Goal: Information Seeking & Learning: Learn about a topic

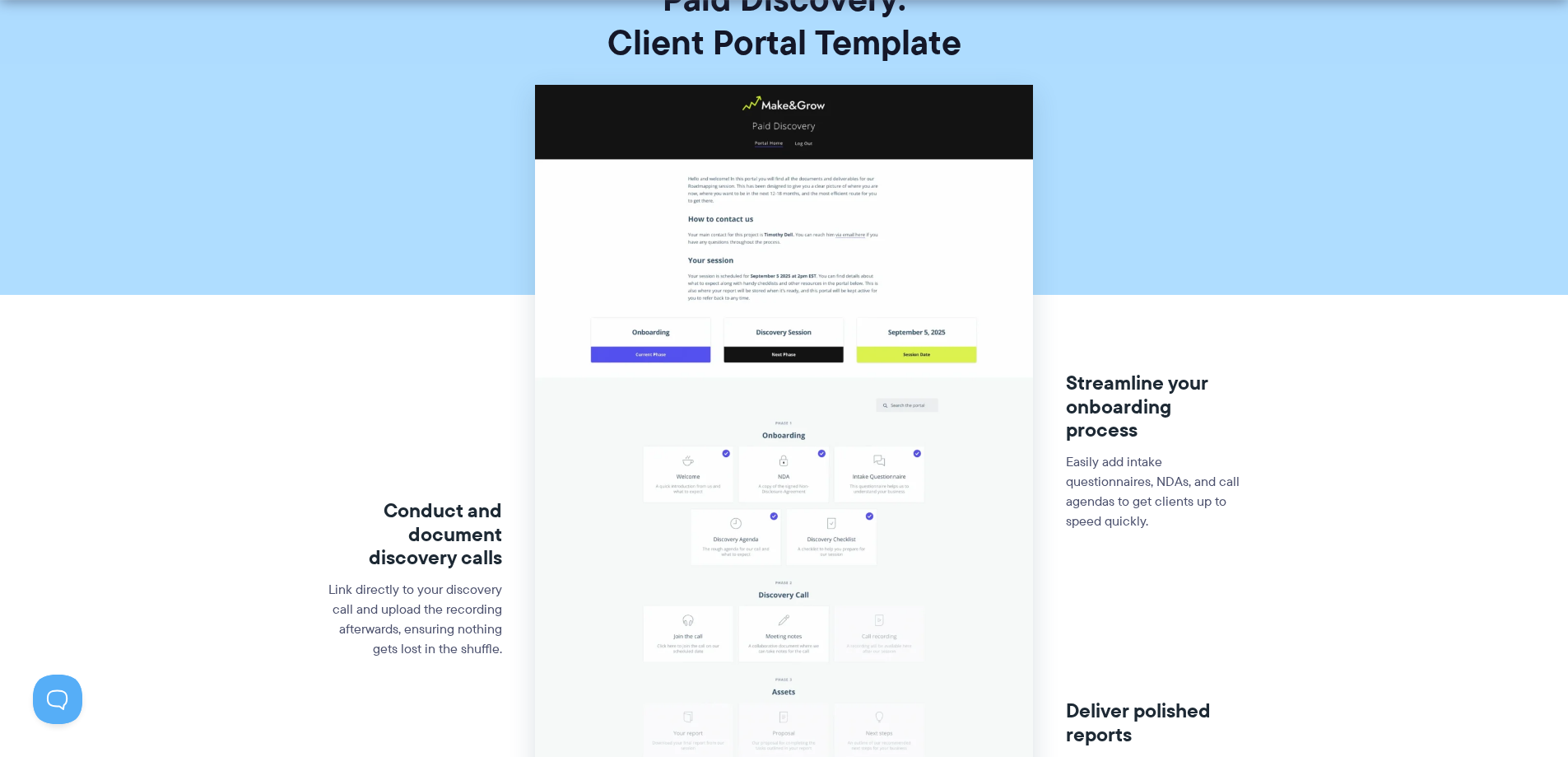
scroll to position [354, 0]
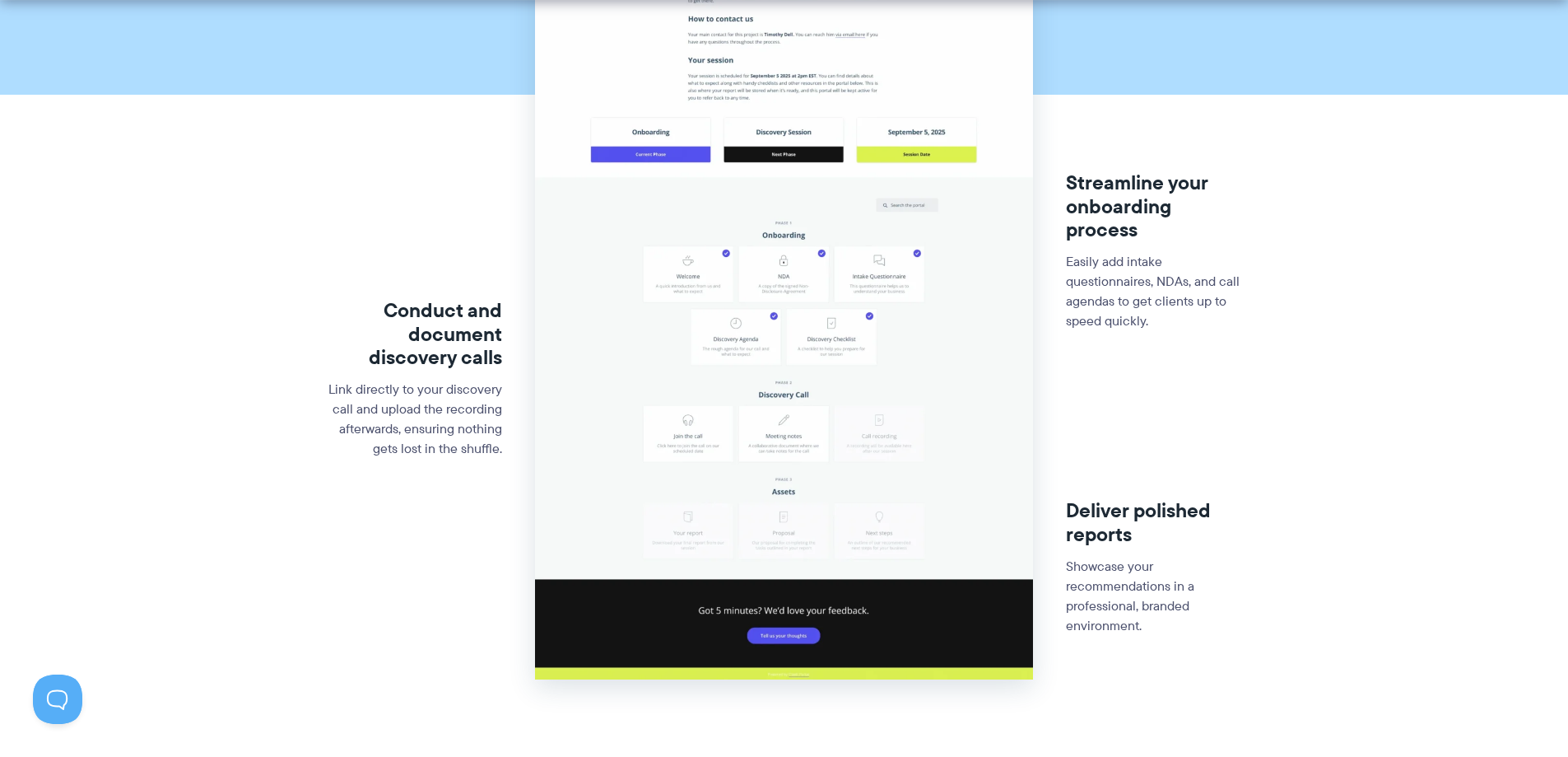
drag, startPoint x: 360, startPoint y: 399, endPoint x: 346, endPoint y: 486, distance: 88.1
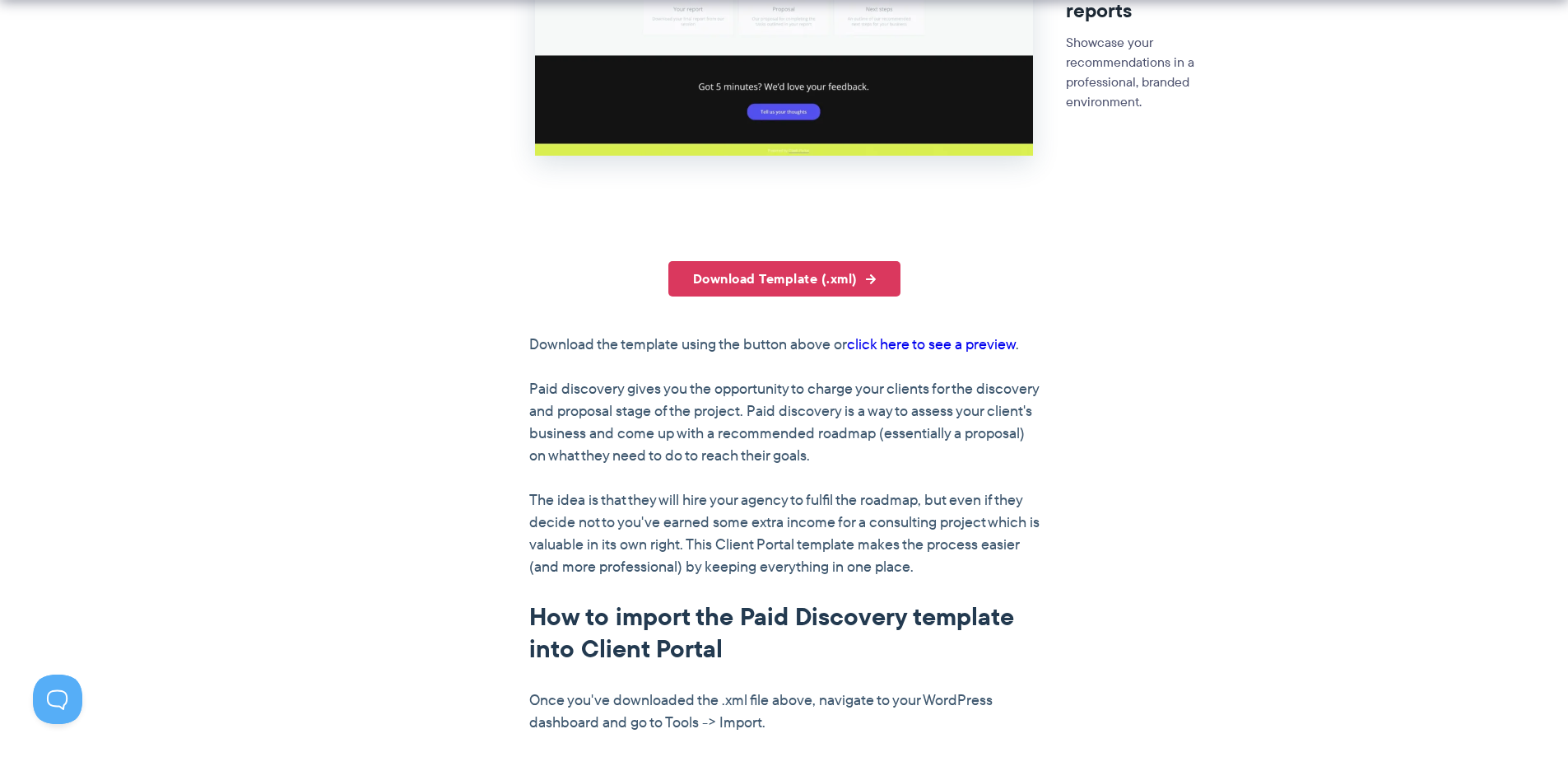
drag, startPoint x: 1200, startPoint y: 481, endPoint x: 1201, endPoint y: 516, distance: 35.0
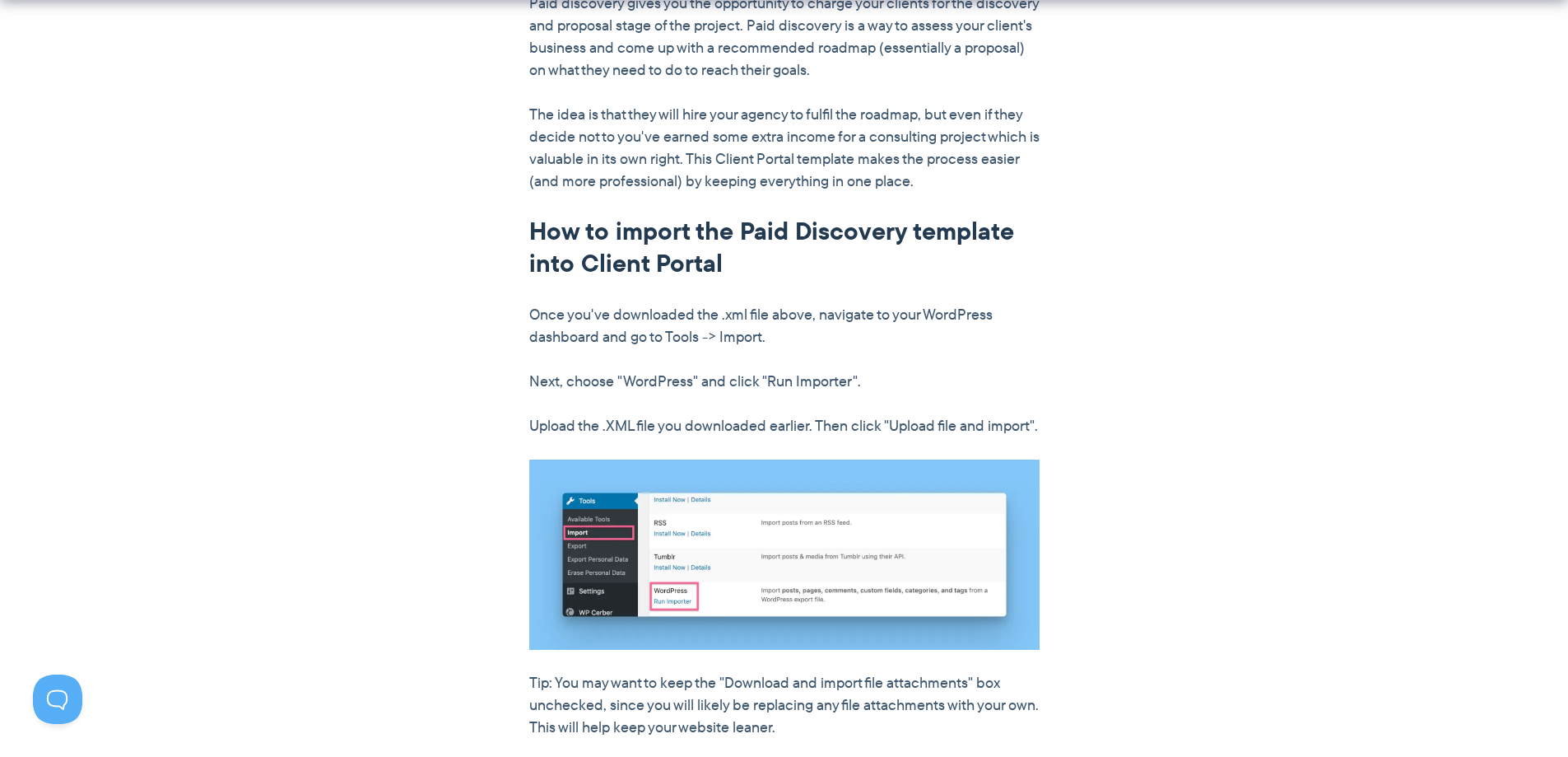
scroll to position [1414, 0]
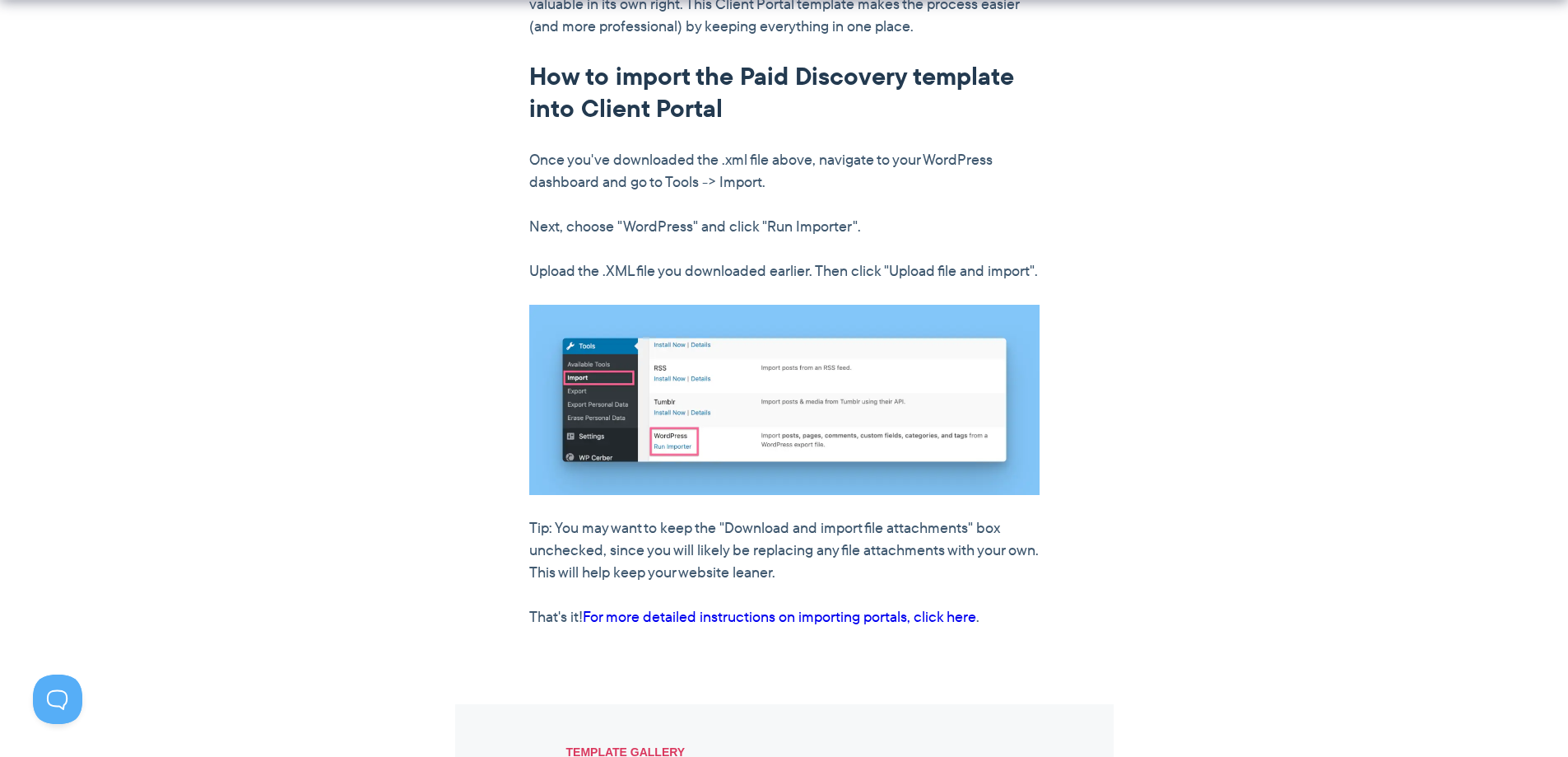
drag, startPoint x: 1127, startPoint y: 334, endPoint x: 1142, endPoint y: 400, distance: 67.7
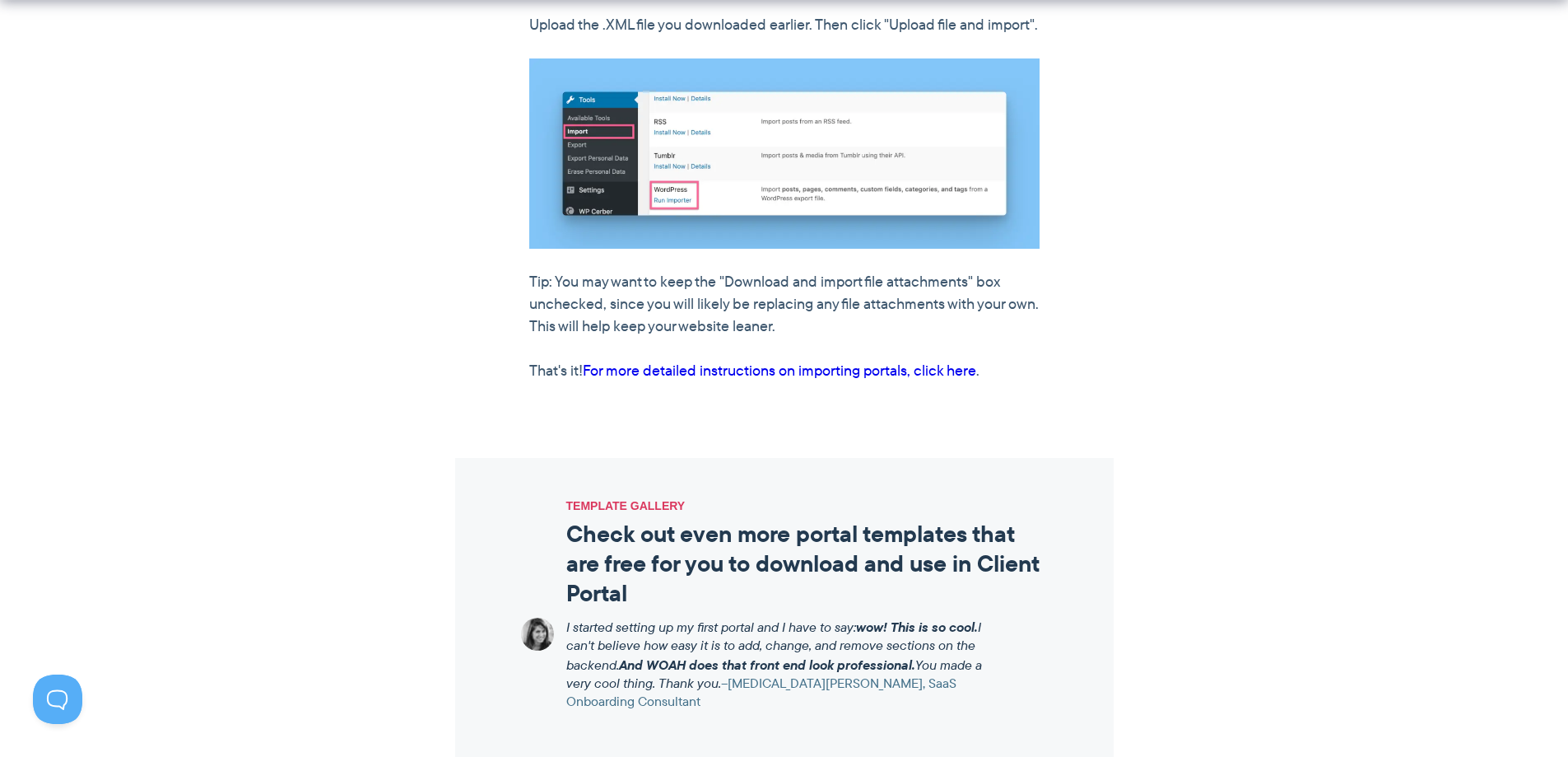
drag, startPoint x: 1151, startPoint y: 330, endPoint x: 1167, endPoint y: 379, distance: 51.5
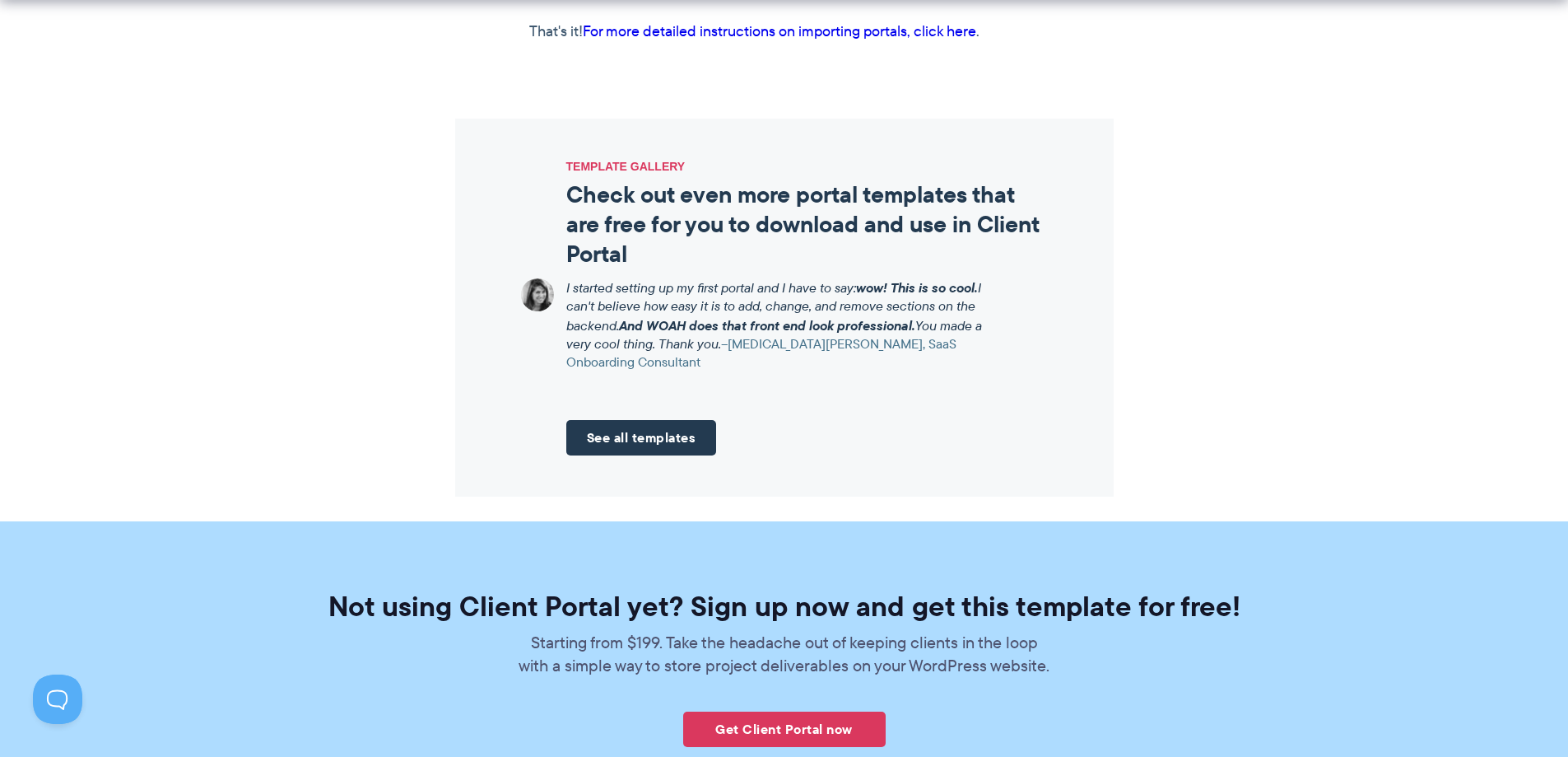
drag, startPoint x: 1158, startPoint y: 344, endPoint x: 1156, endPoint y: 417, distance: 73.0
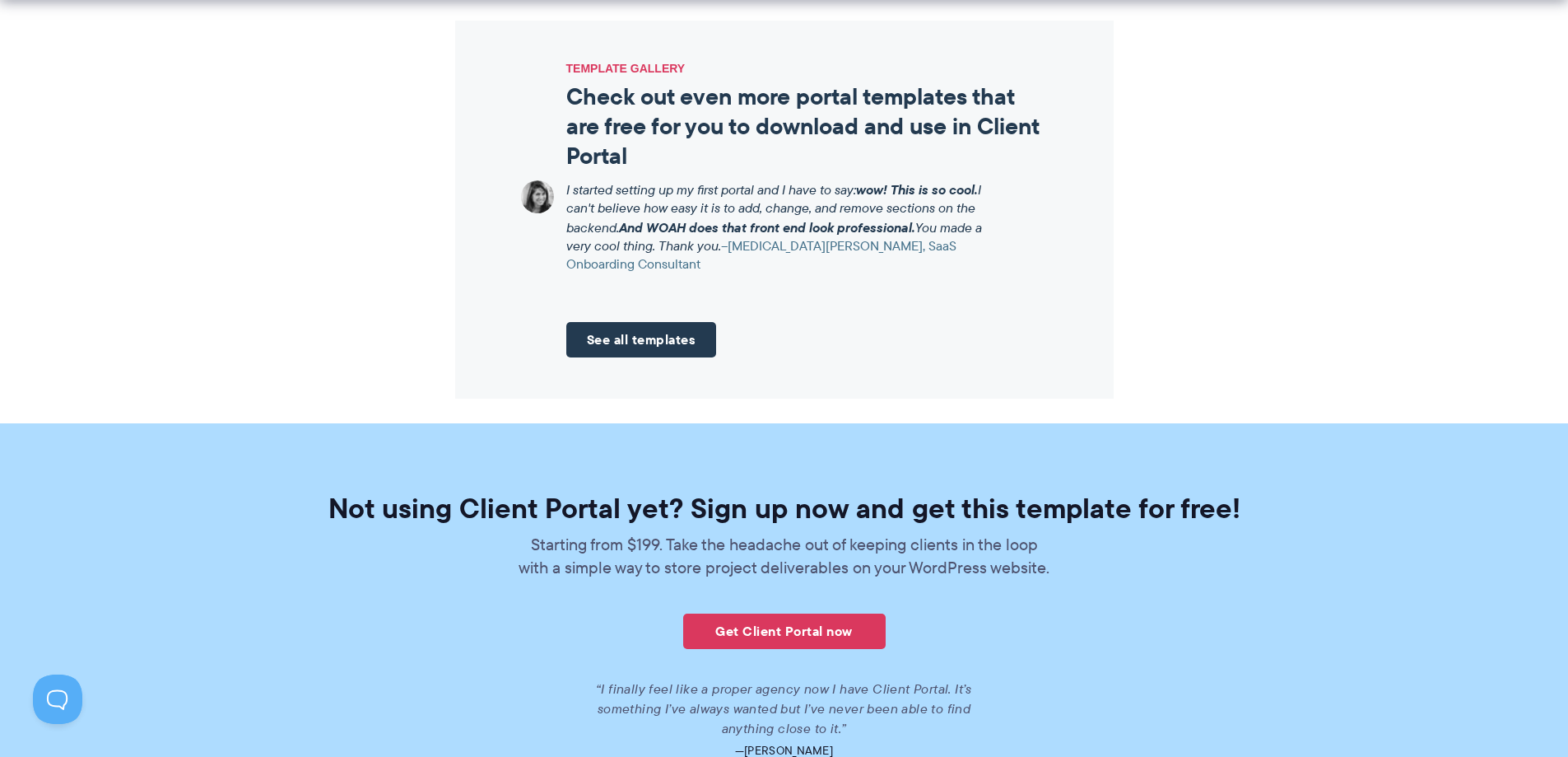
scroll to position [2361, 0]
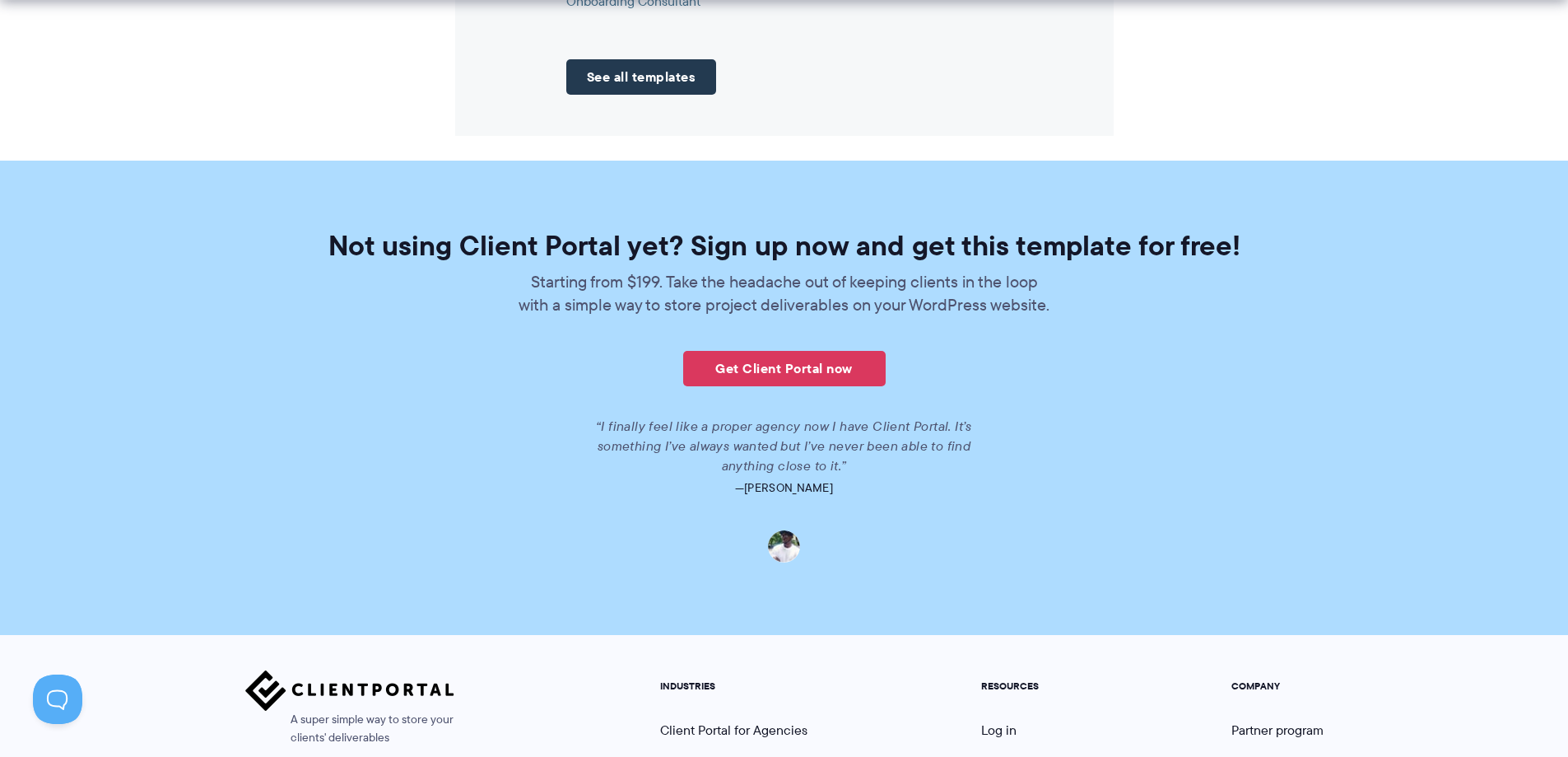
drag, startPoint x: 1153, startPoint y: 296, endPoint x: 1145, endPoint y: 429, distance: 133.2
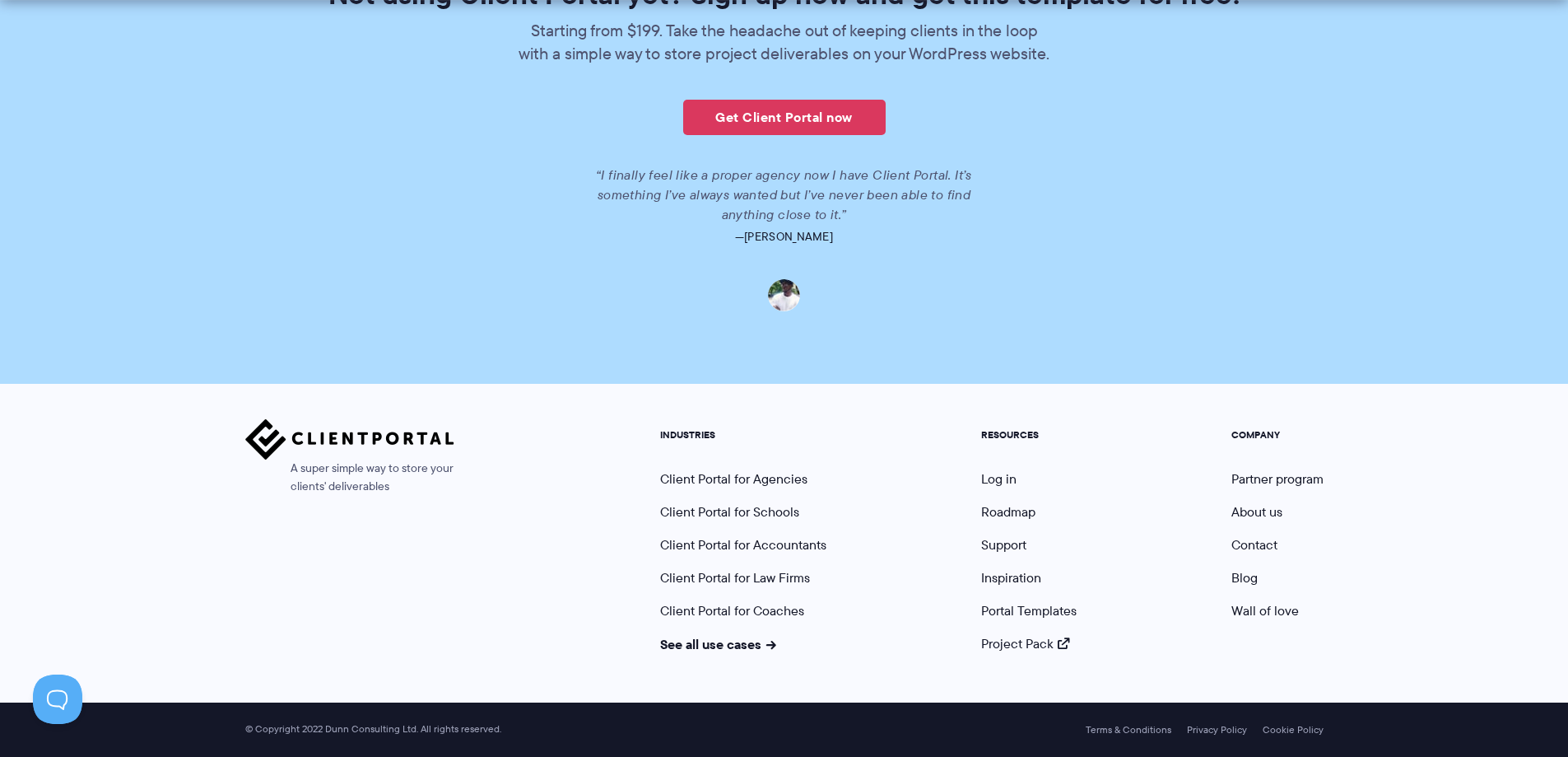
drag, startPoint x: 562, startPoint y: 374, endPoint x: 561, endPoint y: 482, distance: 108.0
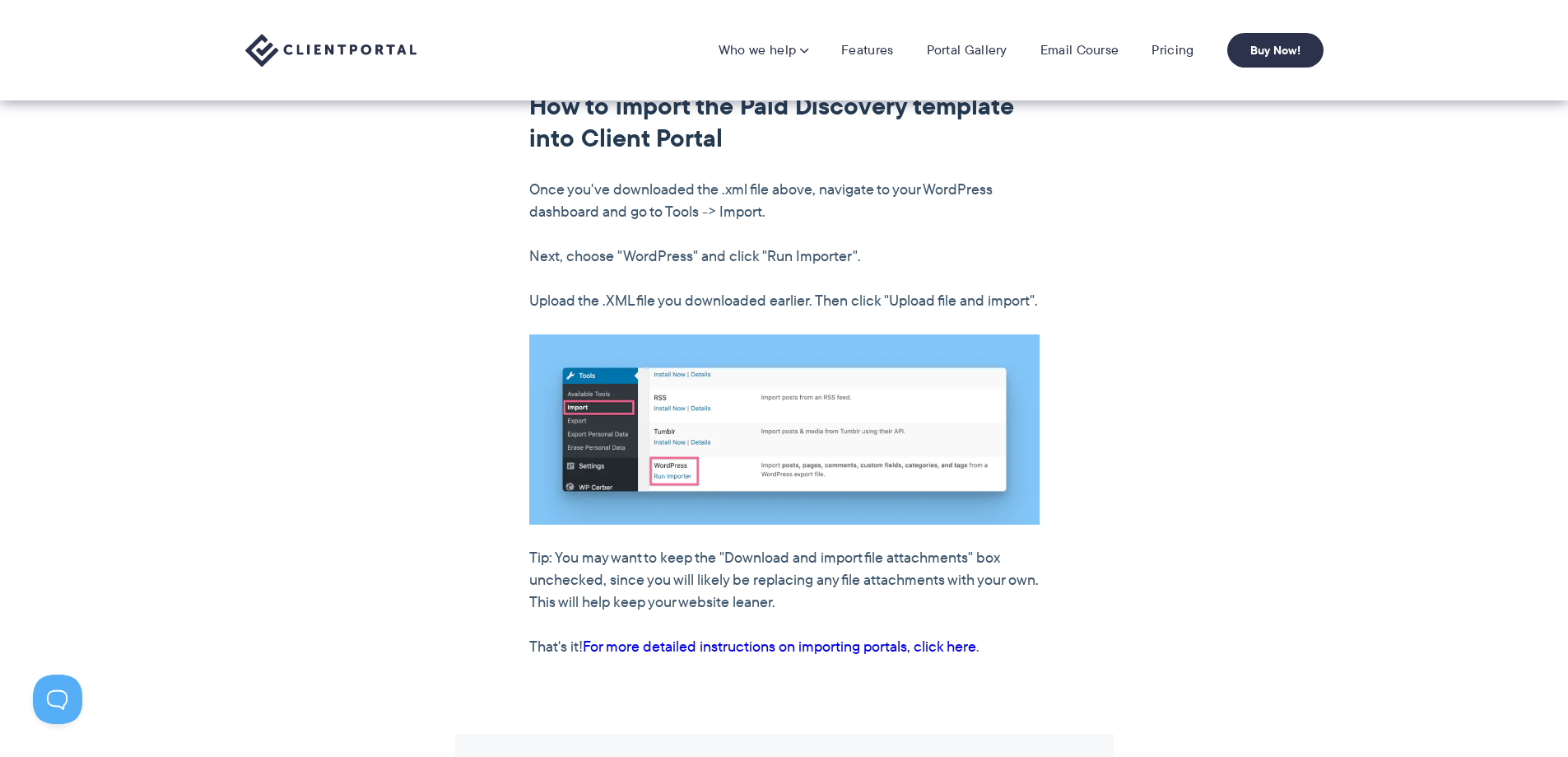
scroll to position [0, 0]
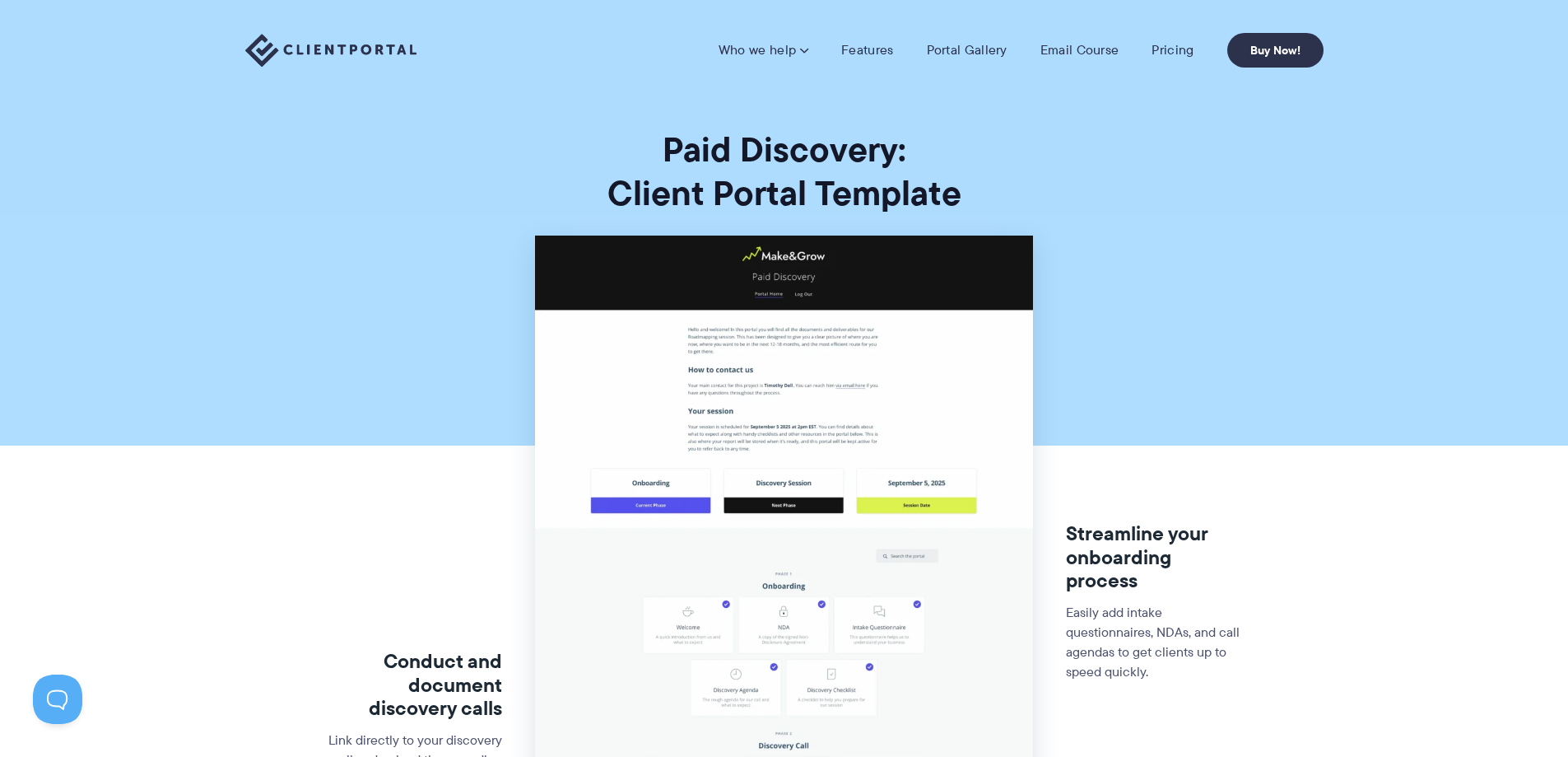
drag, startPoint x: 553, startPoint y: 424, endPoint x: 614, endPoint y: 159, distance: 271.9
click at [863, 428] on img at bounding box center [784, 632] width 498 height 794
click at [863, 426] on img at bounding box center [784, 632] width 498 height 794
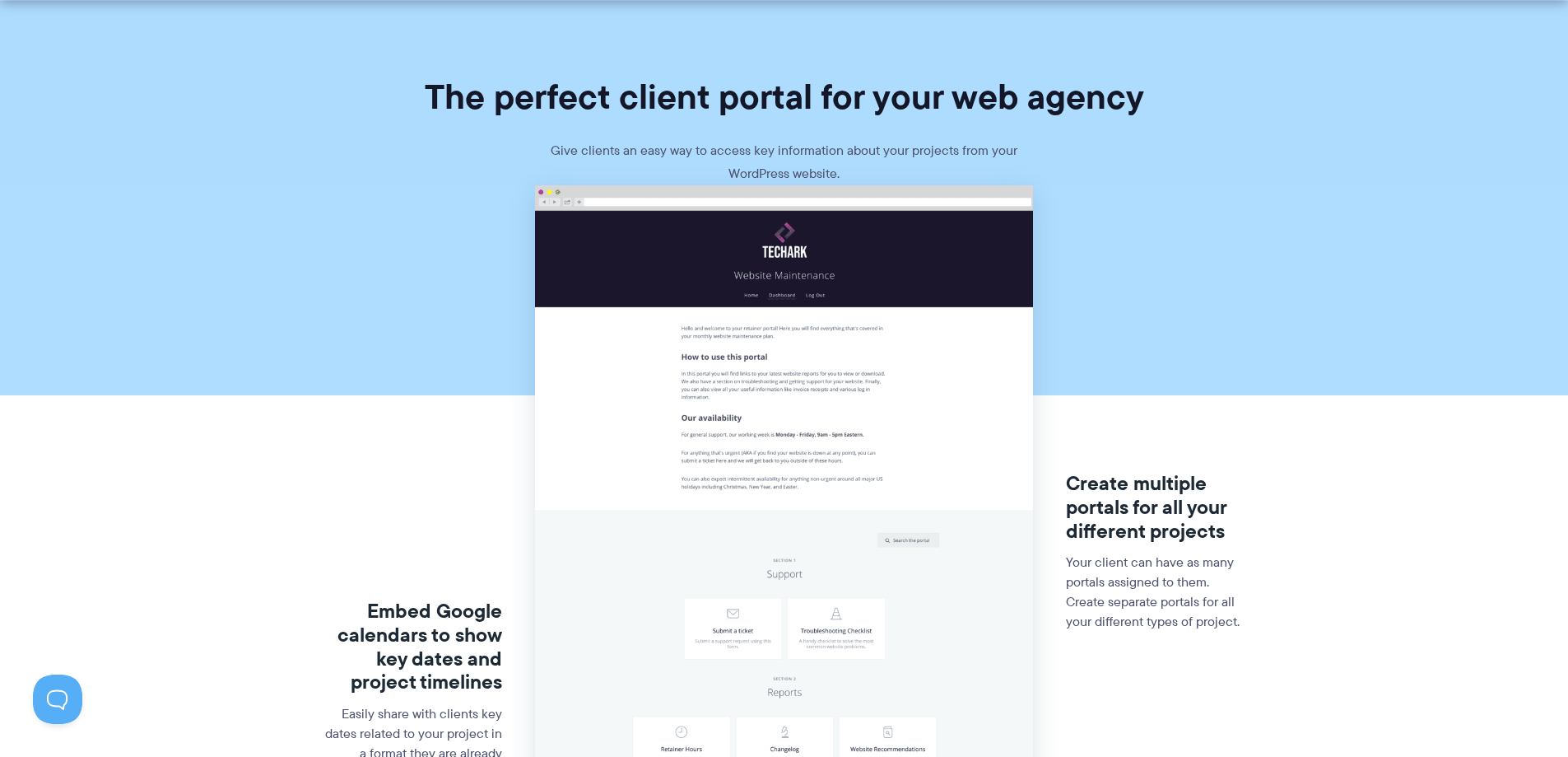
scroll to position [82, 0]
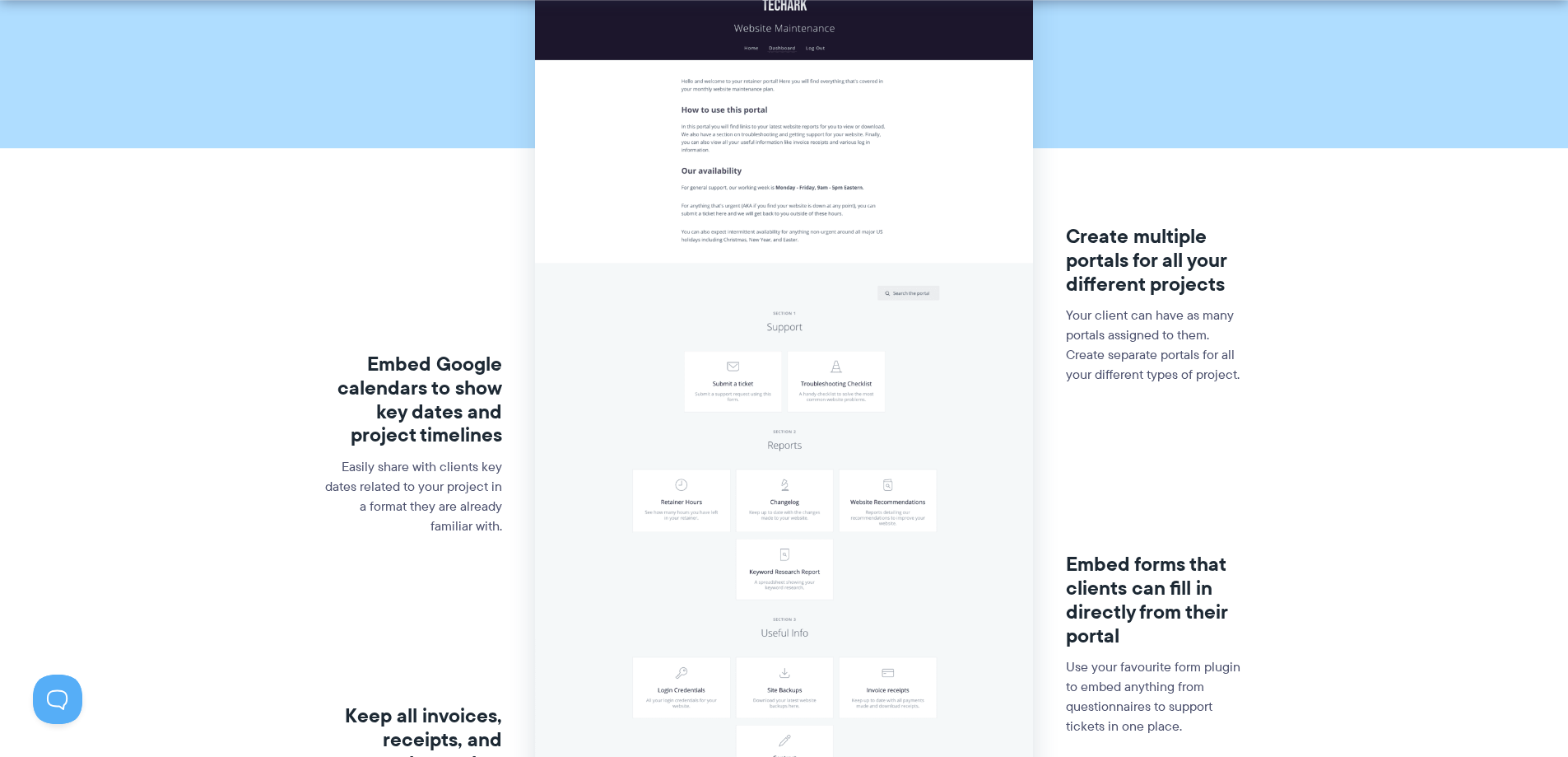
drag, startPoint x: 1116, startPoint y: 409, endPoint x: 1112, endPoint y: 458, distance: 49.2
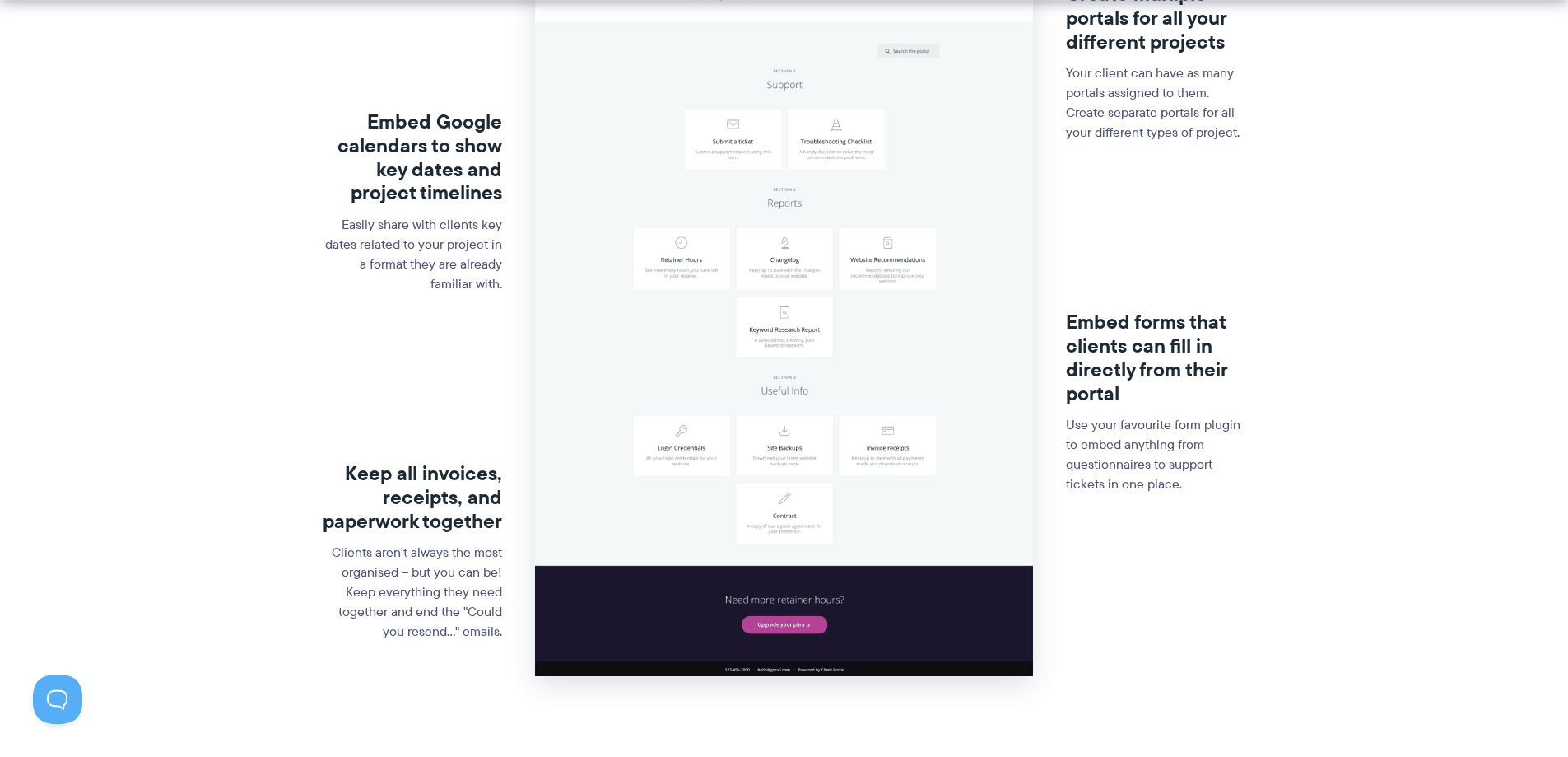
drag, startPoint x: 1100, startPoint y: 384, endPoint x: 1097, endPoint y: 432, distance: 48.1
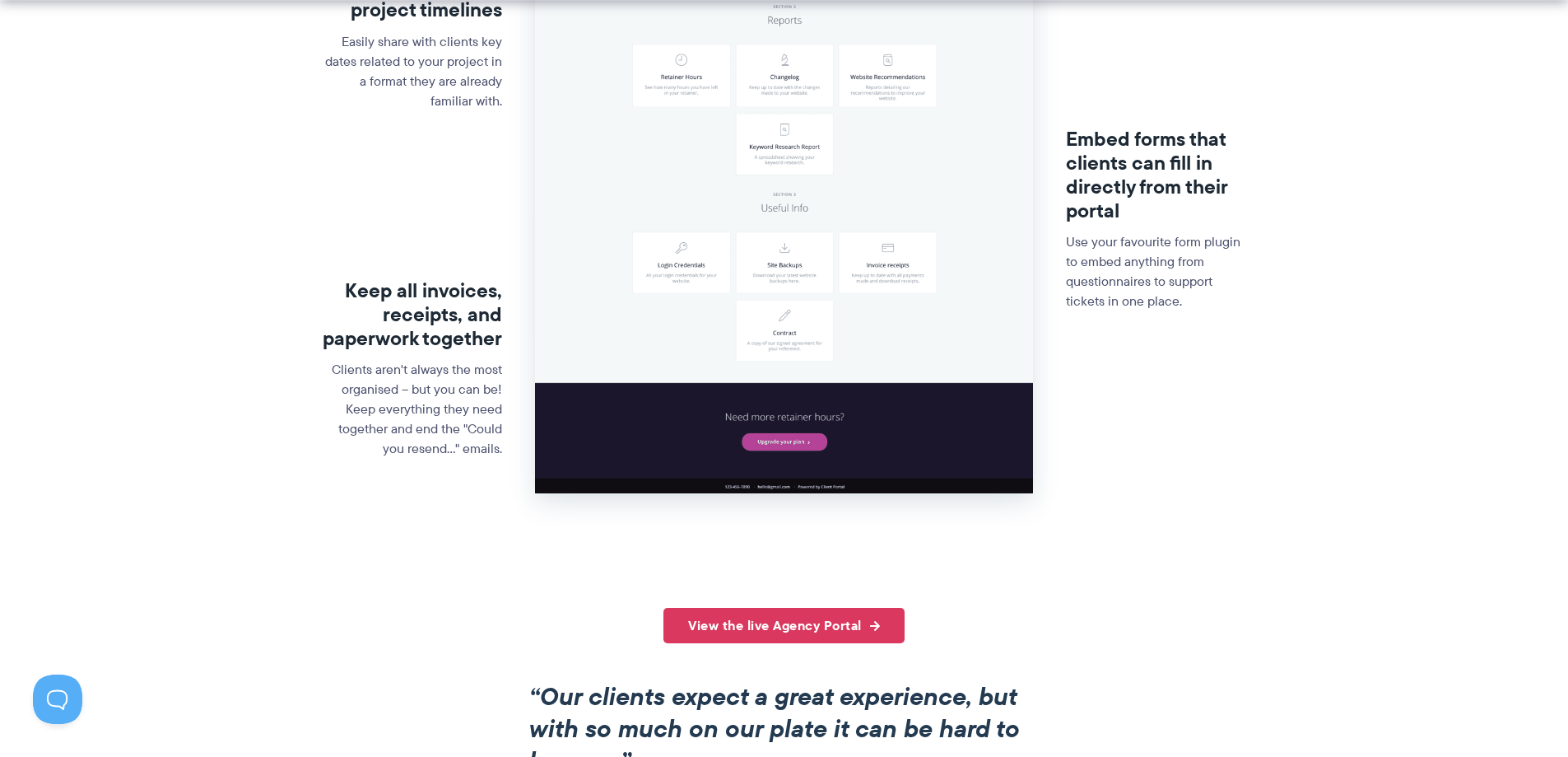
drag, startPoint x: 1095, startPoint y: 457, endPoint x: 1102, endPoint y: 513, distance: 56.4
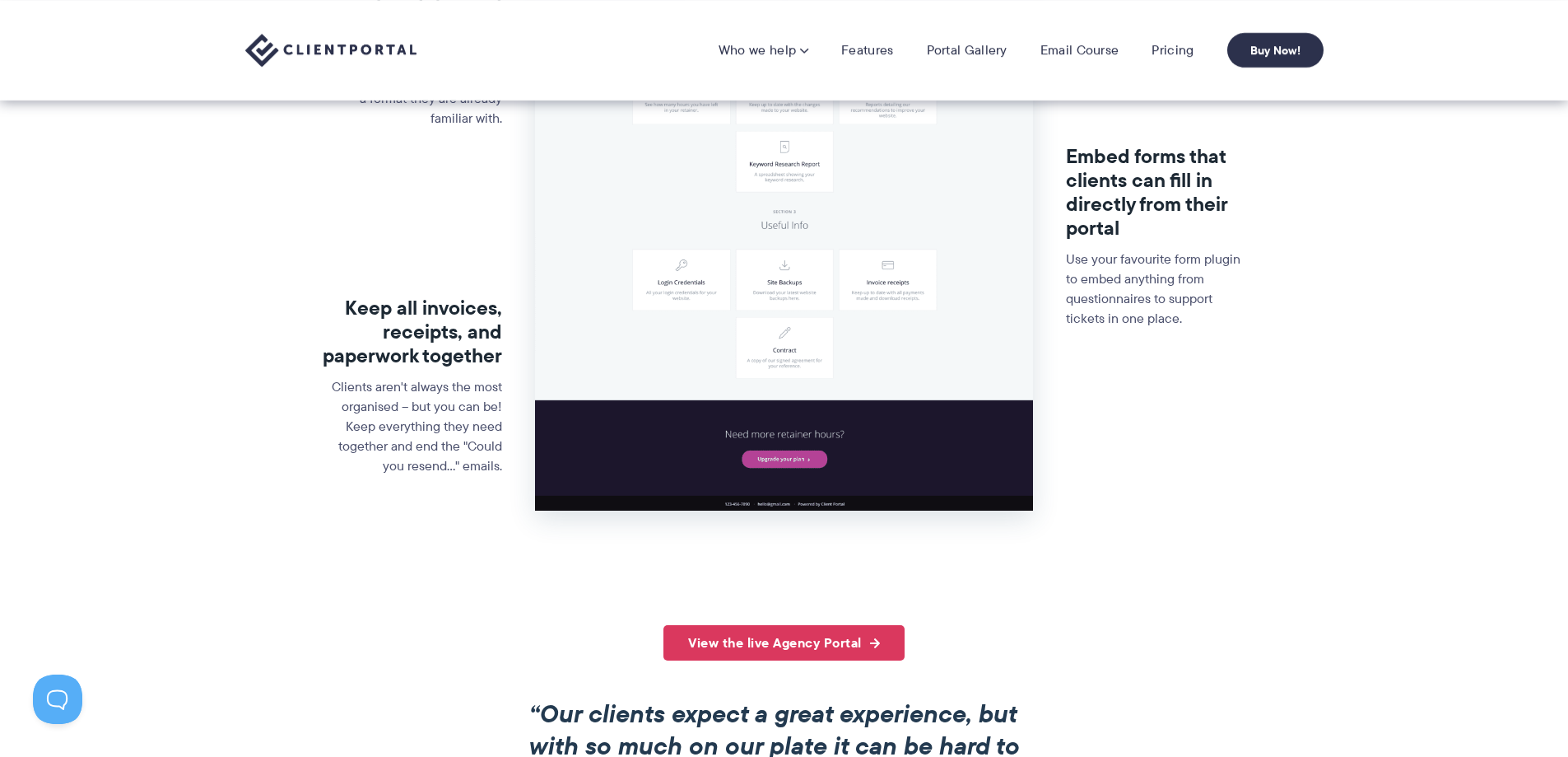
scroll to position [667, 0]
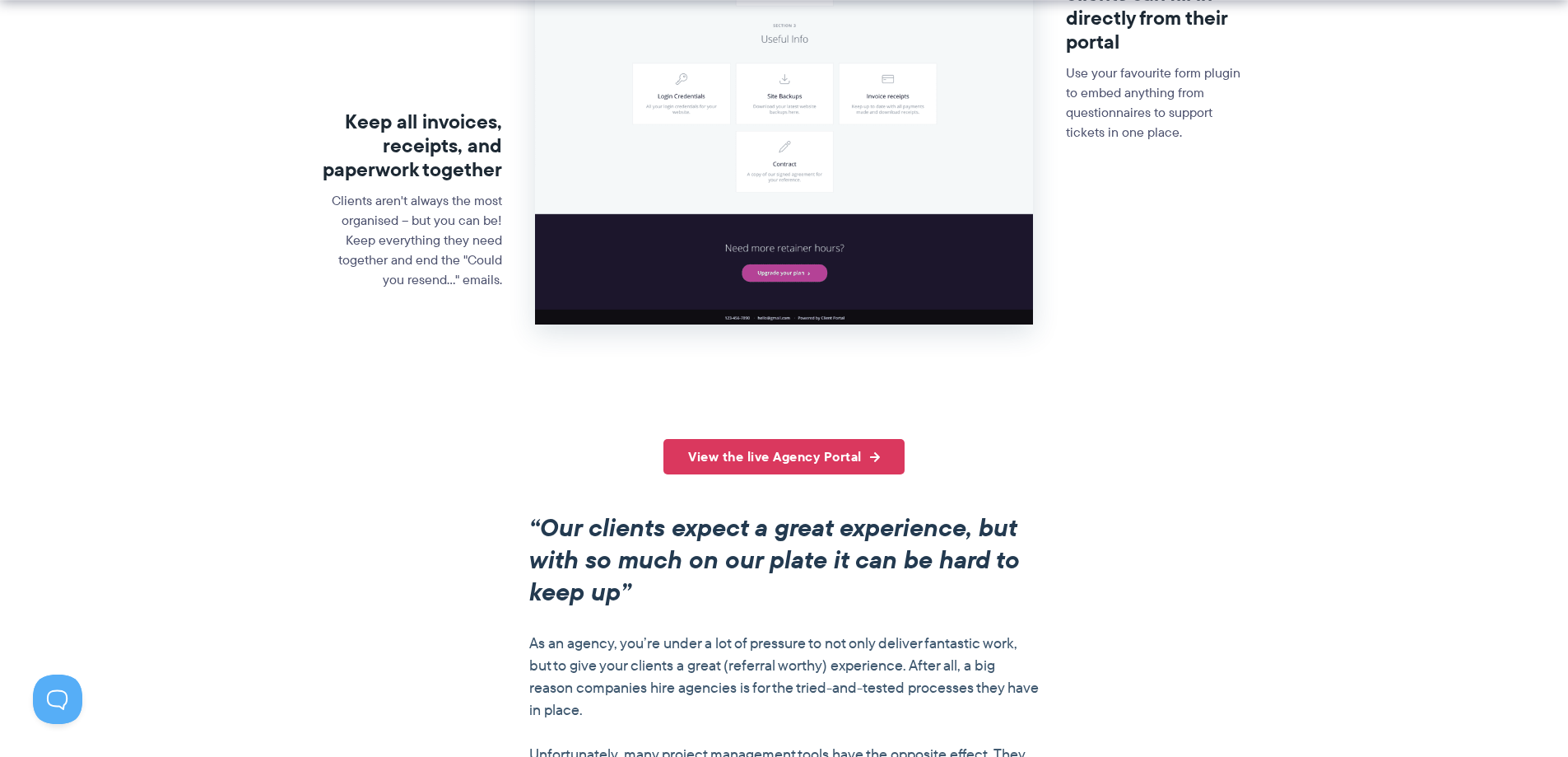
drag, startPoint x: 1168, startPoint y: 465, endPoint x: 1157, endPoint y: 552, distance: 87.7
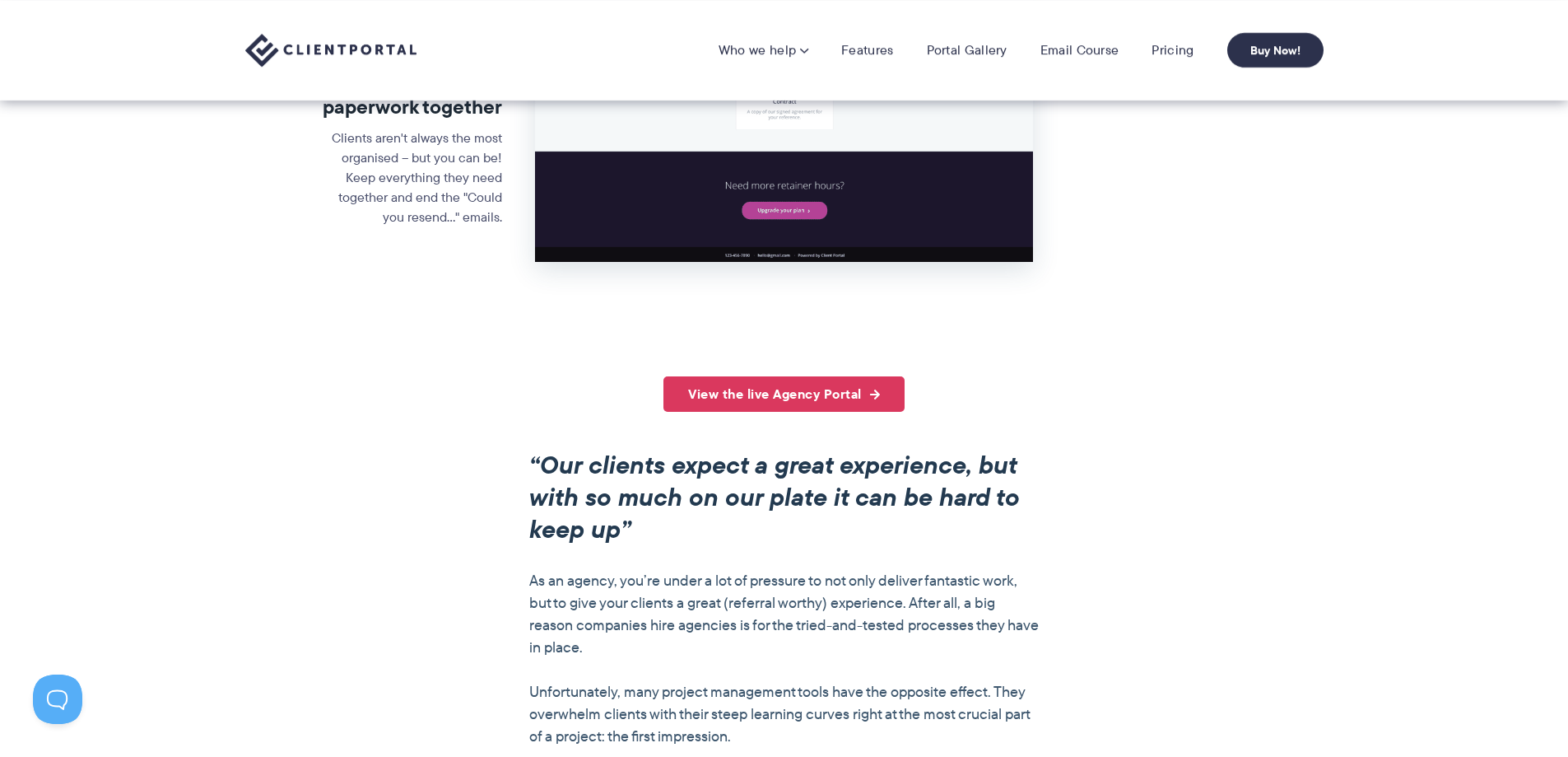
scroll to position [740, 0]
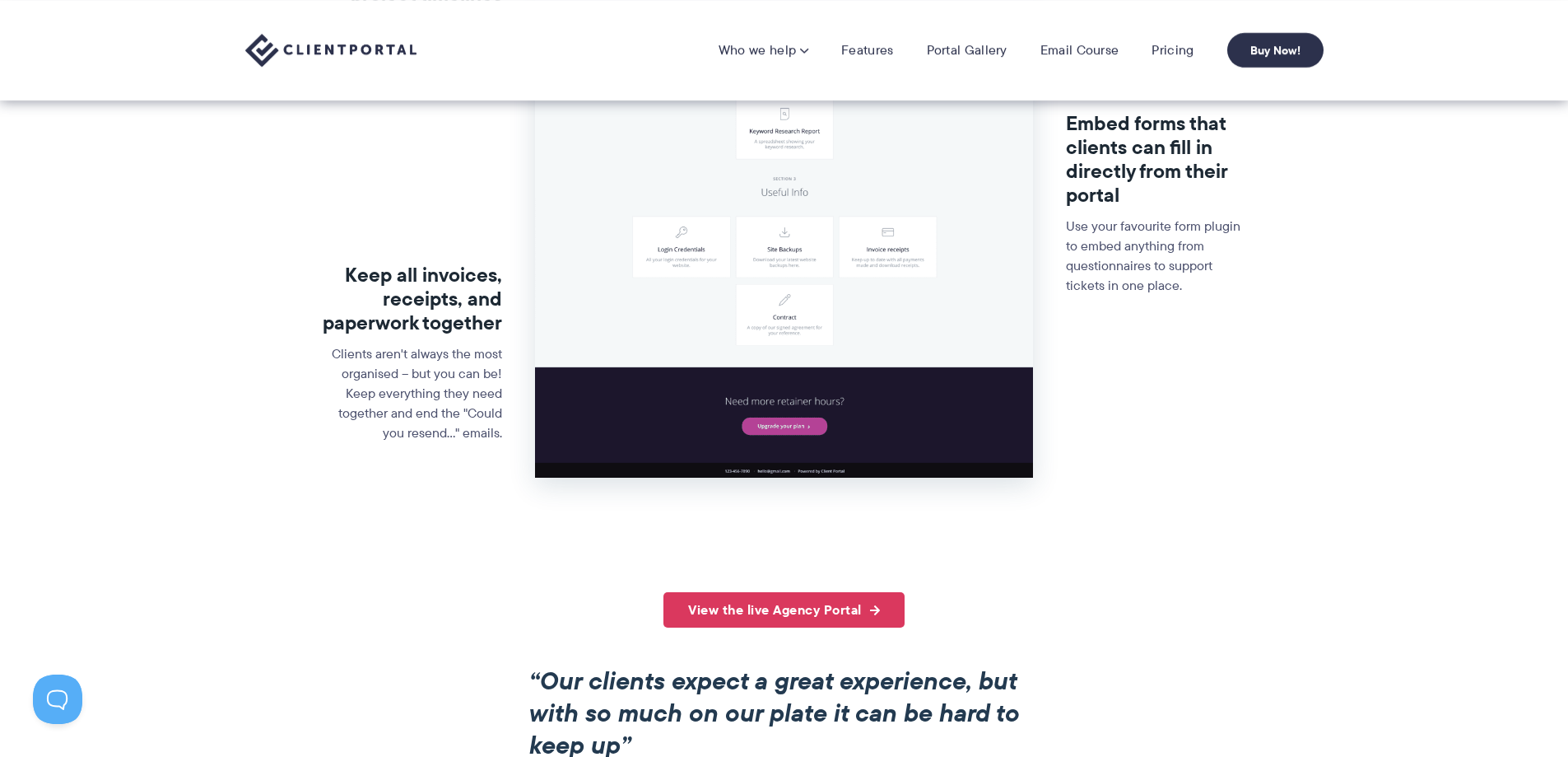
drag, startPoint x: 1133, startPoint y: 538, endPoint x: 1161, endPoint y: 404, distance: 136.9
